Goal: Transaction & Acquisition: Purchase product/service

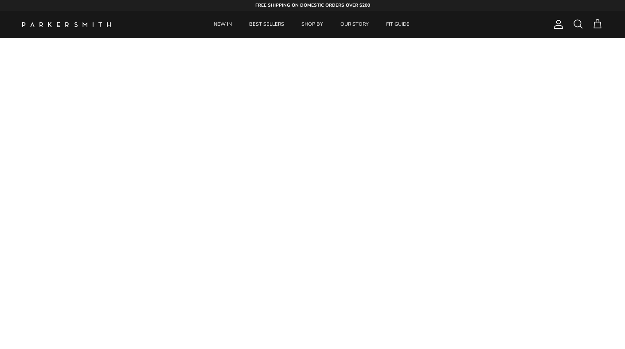
click at [576, 24] on span at bounding box center [577, 24] width 11 height 11
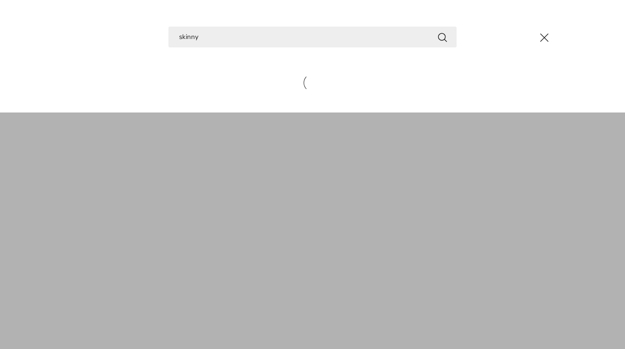
type input "skinny"
click at [437, 31] on button "Search" at bounding box center [442, 36] width 11 height 11
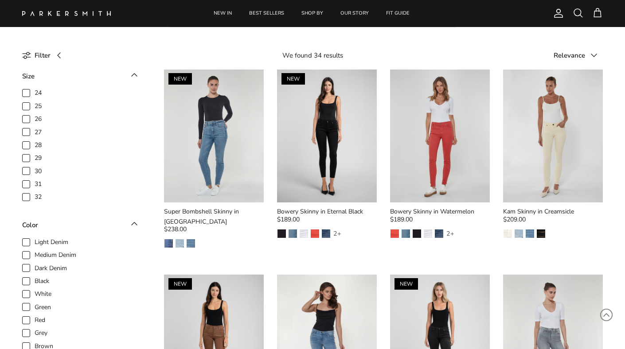
scroll to position [71, 0]
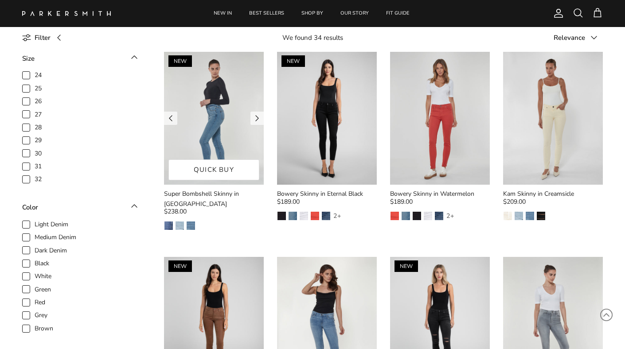
click at [211, 116] on img at bounding box center [214, 118] width 100 height 133
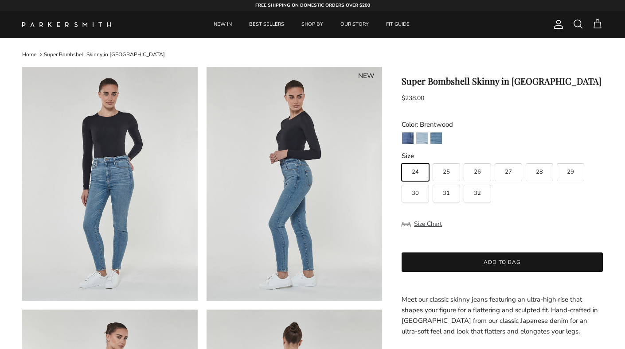
click at [28, 54] on link "Home" at bounding box center [29, 54] width 14 height 7
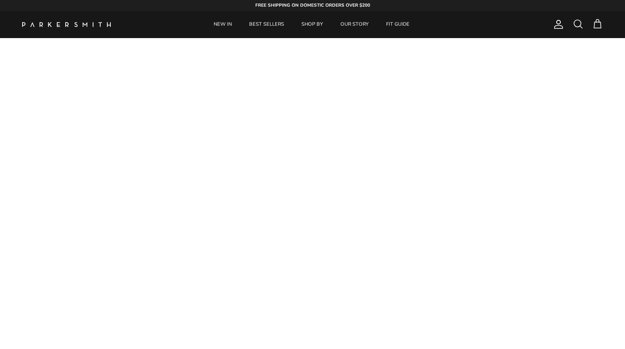
click at [576, 23] on span at bounding box center [577, 24] width 11 height 11
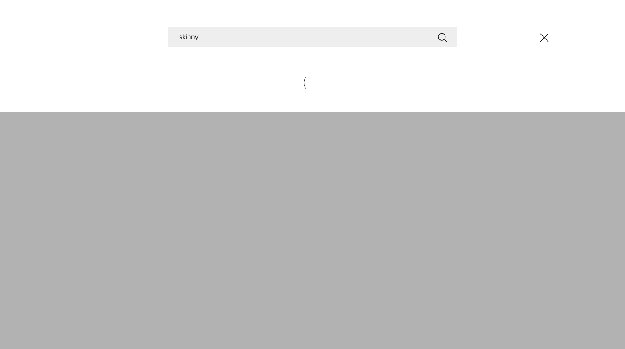
type input "skinny"
click at [437, 31] on button "Search" at bounding box center [442, 36] width 11 height 11
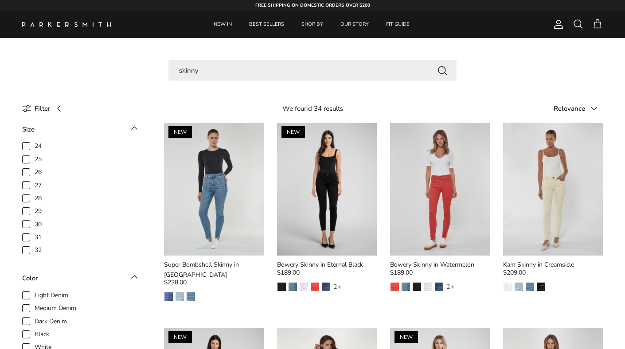
click at [576, 23] on span at bounding box center [577, 24] width 11 height 11
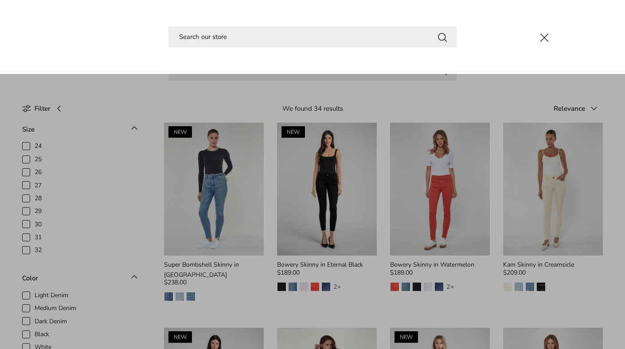
click at [603, 270] on link "Close" at bounding box center [312, 174] width 625 height 349
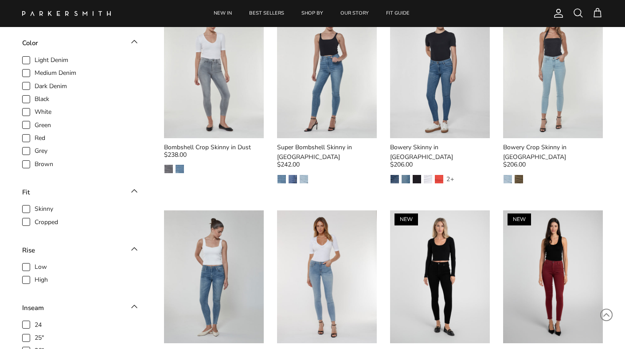
scroll to position [549, 0]
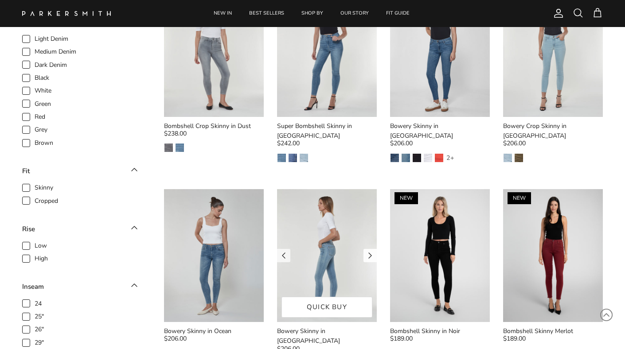
click at [373, 249] on link "Next" at bounding box center [369, 255] width 13 height 13
click at [334, 231] on img at bounding box center [327, 255] width 100 height 133
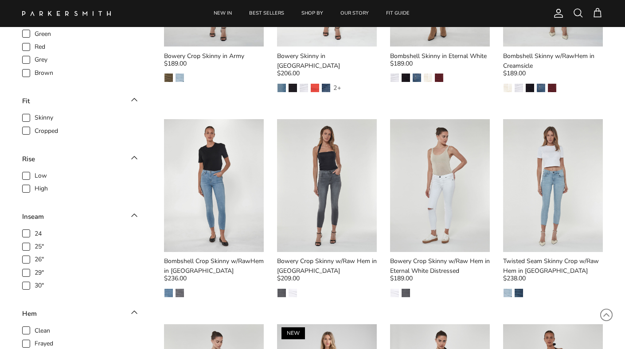
scroll to position [1240, 0]
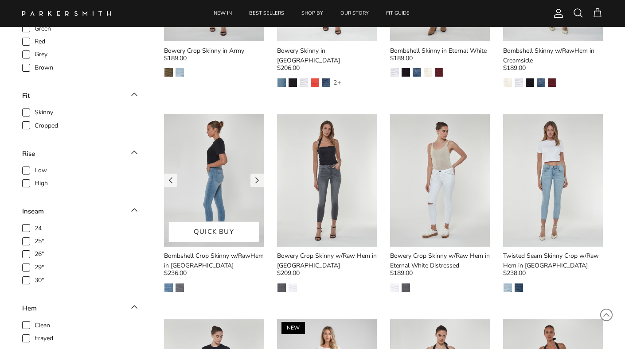
click at [244, 154] on img at bounding box center [214, 180] width 100 height 133
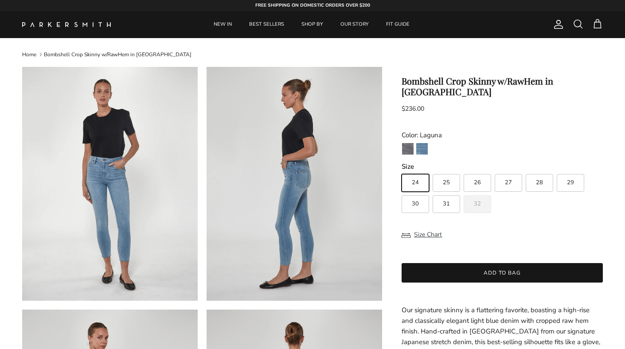
click at [509, 177] on label "27" at bounding box center [507, 183] width 27 height 18
click at [401, 171] on input "27" at bounding box center [401, 170] width 0 height 0
radio input "true"
click at [538, 212] on div "Bombshell Crop Skinny w/RawHem in Laguna $236.00 Unit price / Unavailable Color…" at bounding box center [501, 279] width 201 height 407
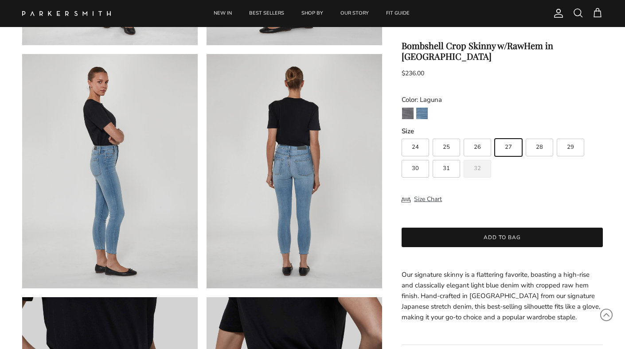
scroll to position [266, 0]
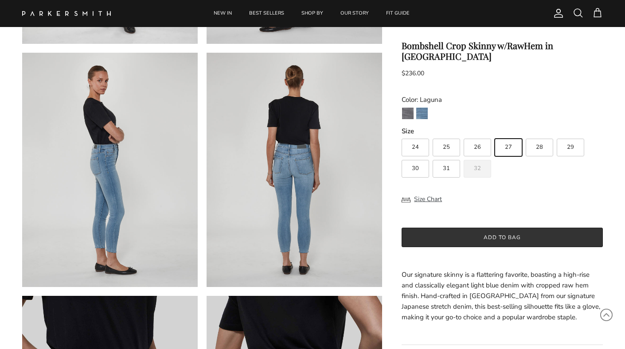
click at [482, 231] on button "Add to bag" at bounding box center [501, 237] width 201 height 19
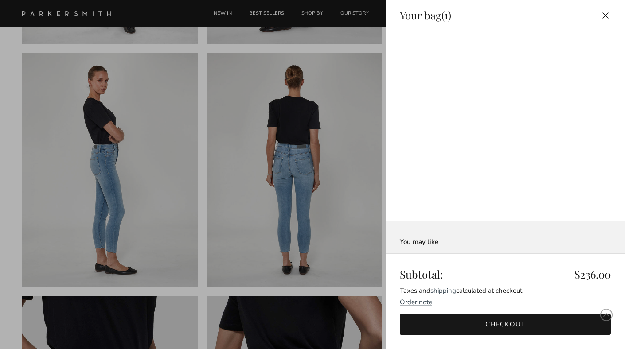
scroll to position [0, 0]
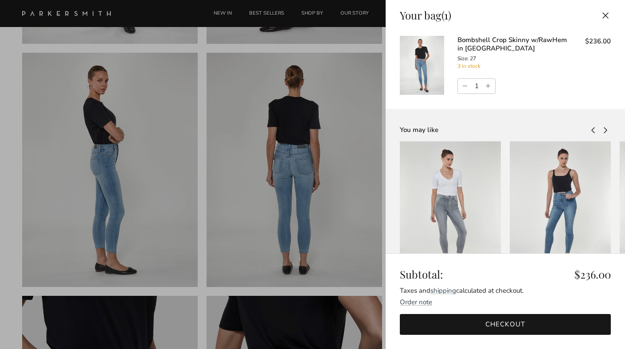
click at [518, 334] on link "Checkout" at bounding box center [505, 324] width 211 height 21
